Goal: Information Seeking & Learning: Check status

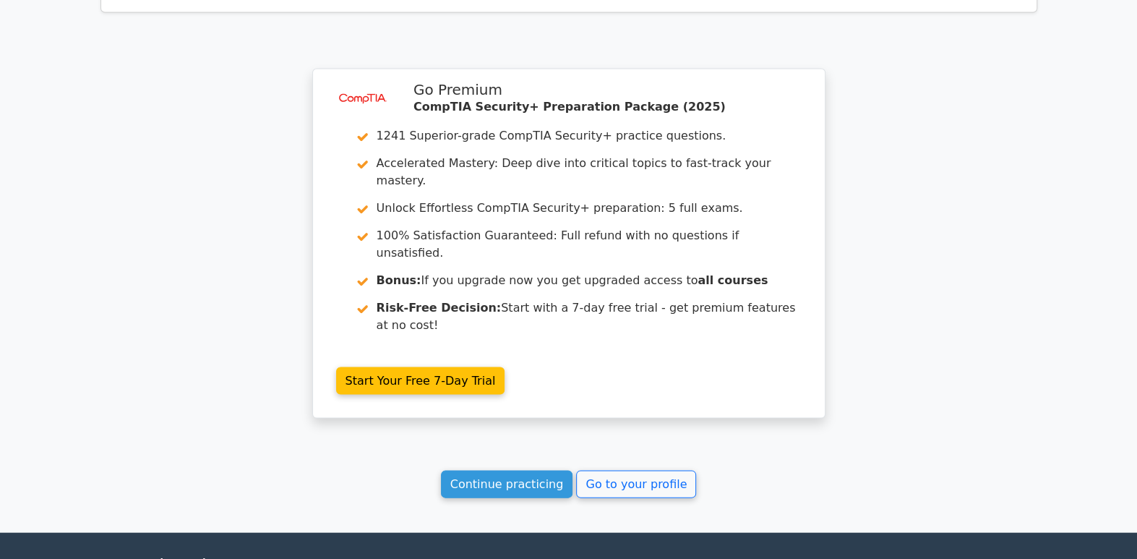
scroll to position [6325, 0]
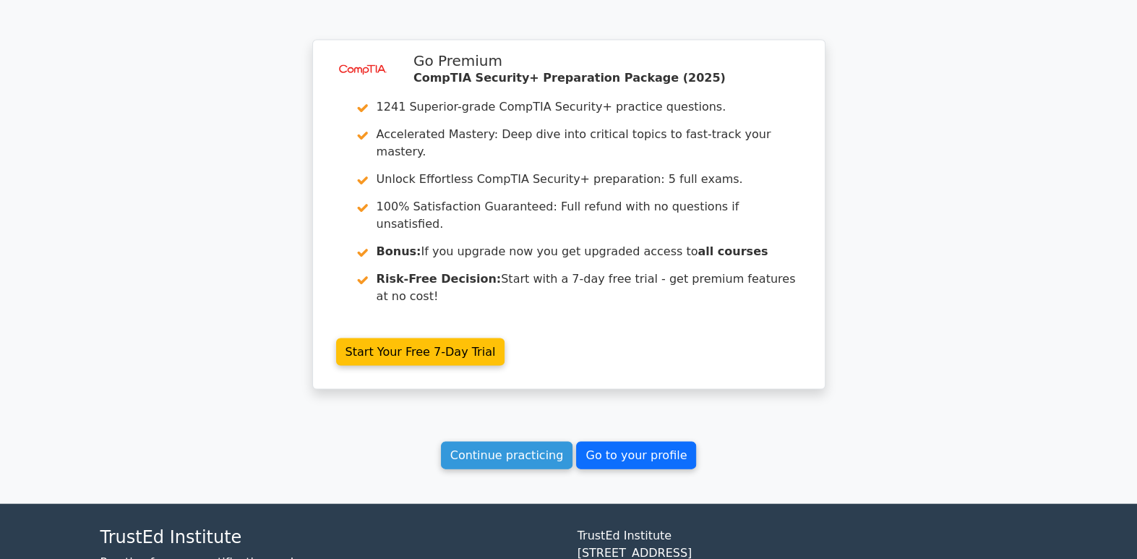
click at [612, 442] on link "Go to your profile" at bounding box center [636, 455] width 120 height 27
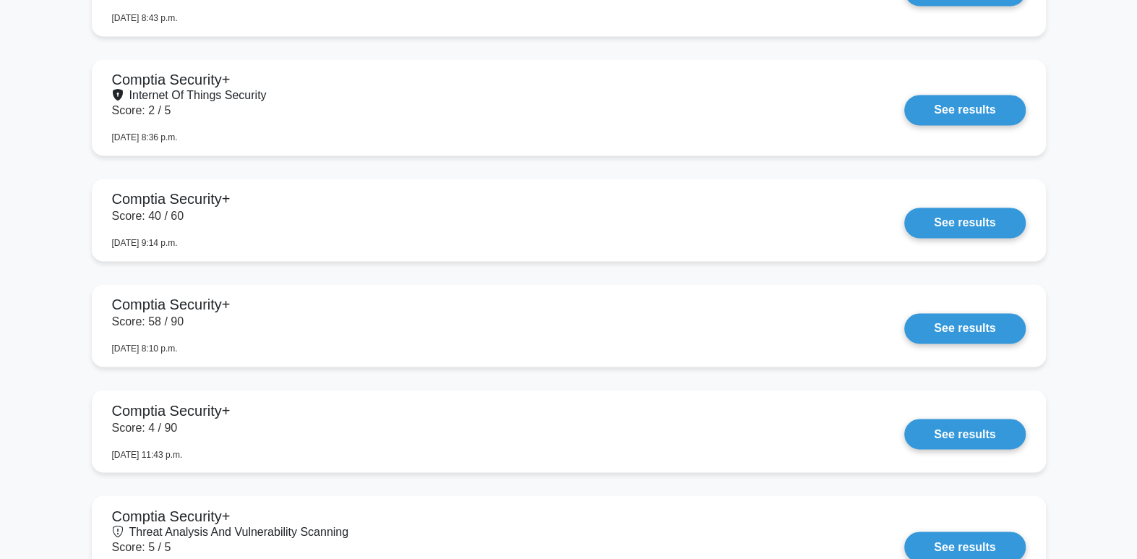
scroll to position [1693, 0]
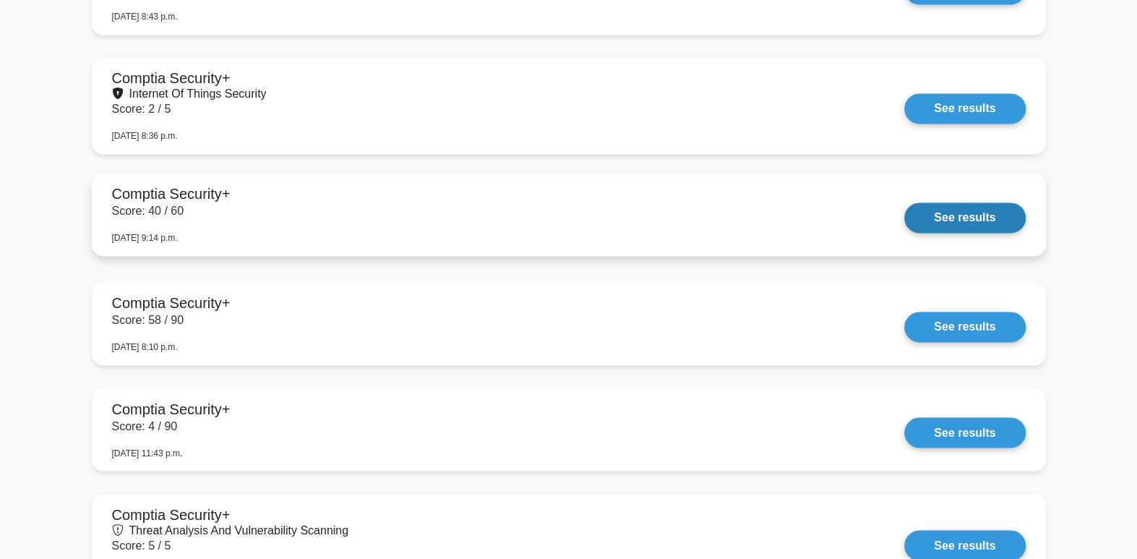
click at [926, 218] on link "See results" at bounding box center [965, 217] width 121 height 30
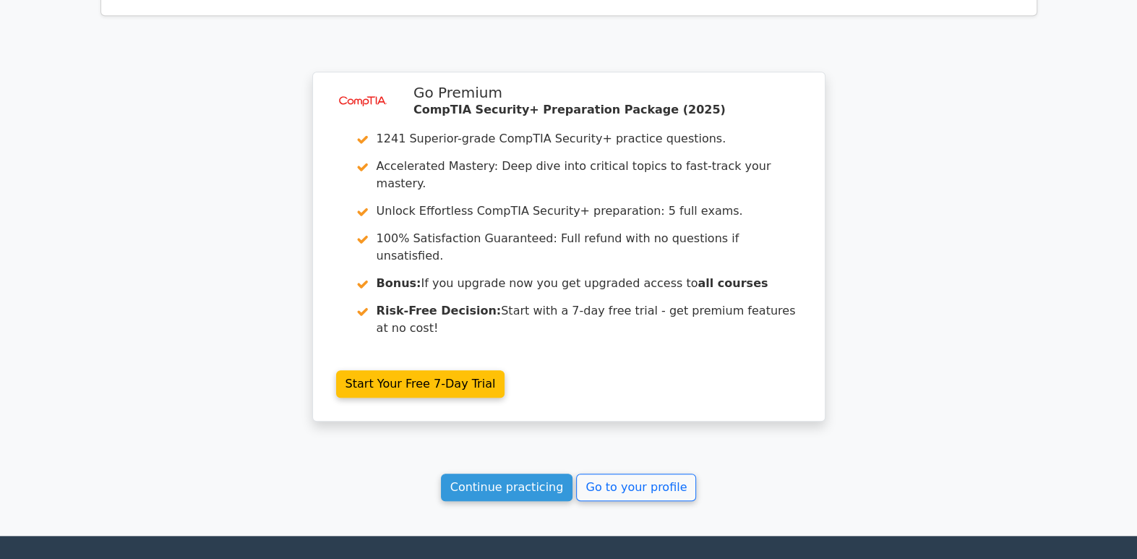
scroll to position [5070, 0]
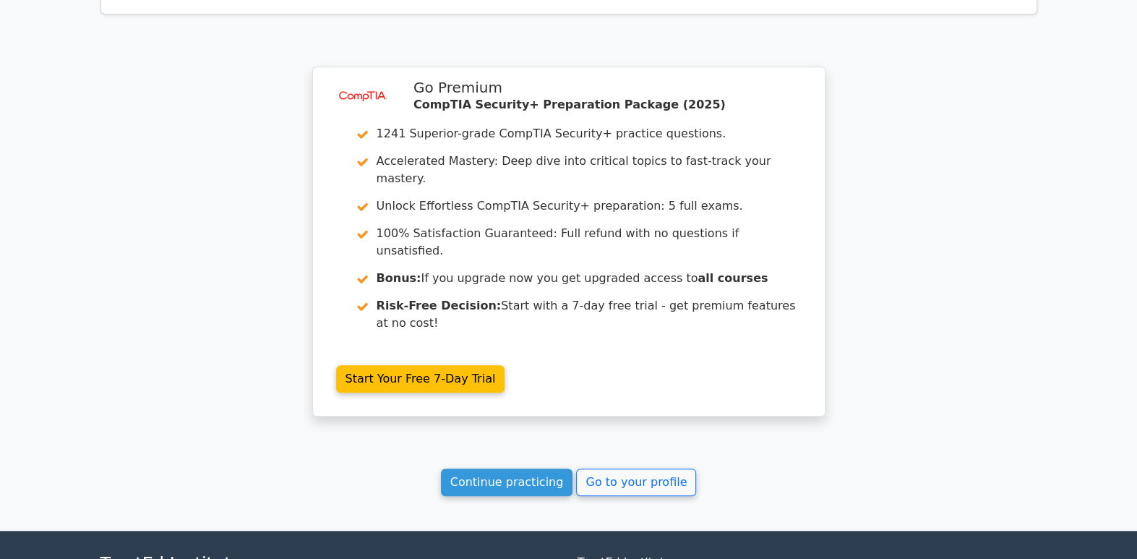
click at [639, 469] on link "Go to your profile" at bounding box center [636, 482] width 120 height 27
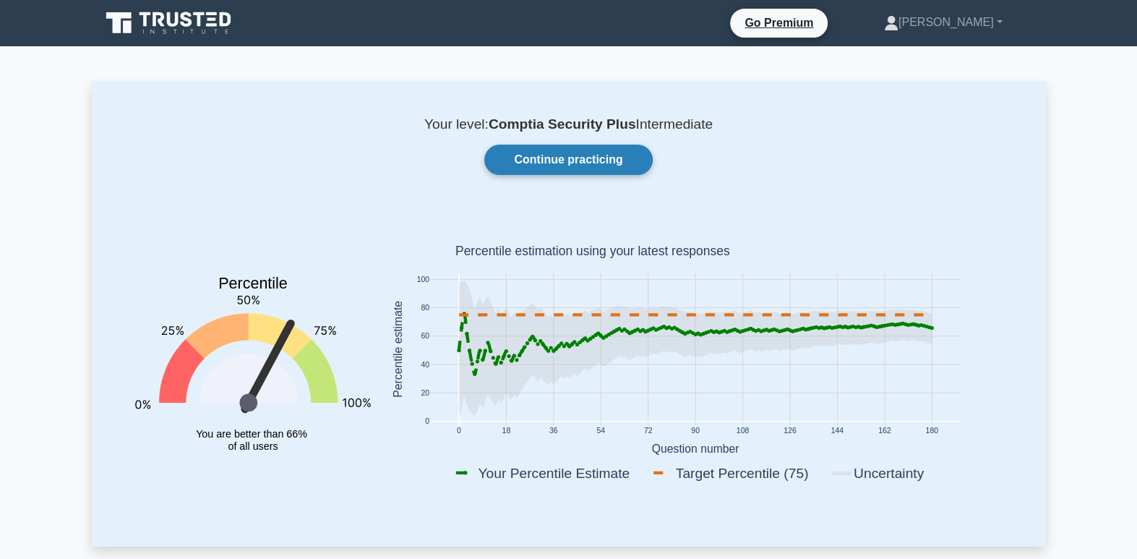
click at [573, 171] on link "Continue practicing" at bounding box center [568, 160] width 168 height 30
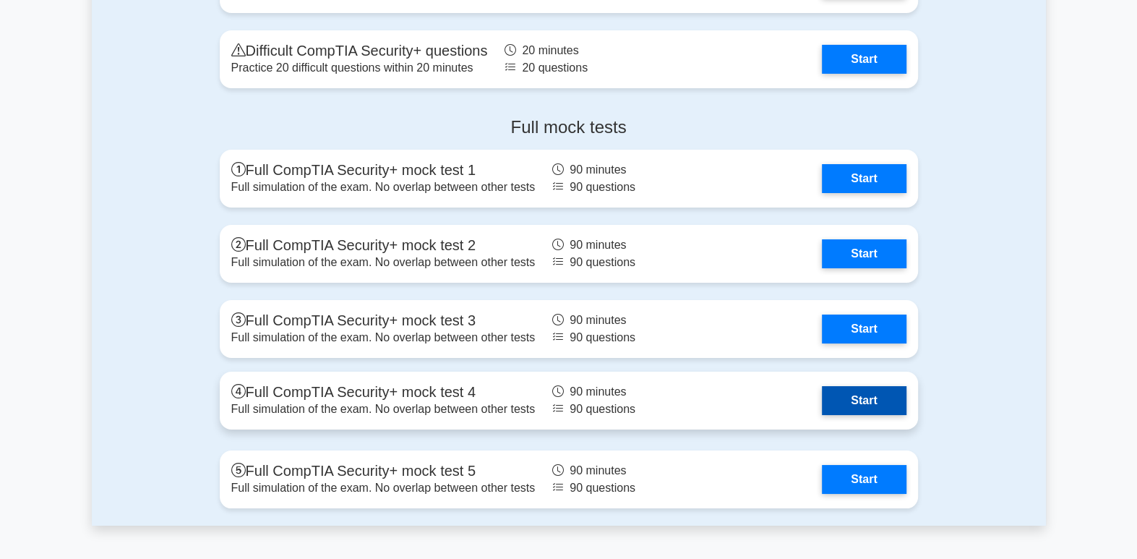
scroll to position [3957, 0]
